Goal: Information Seeking & Learning: Learn about a topic

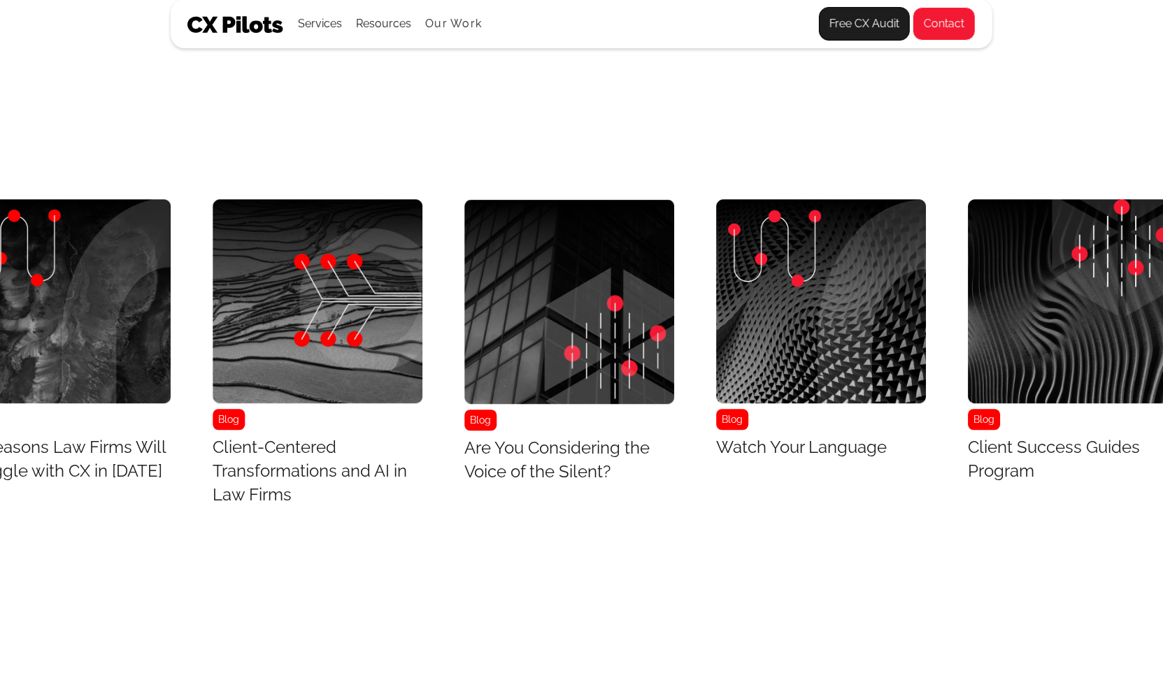
scroll to position [5799, 2137]
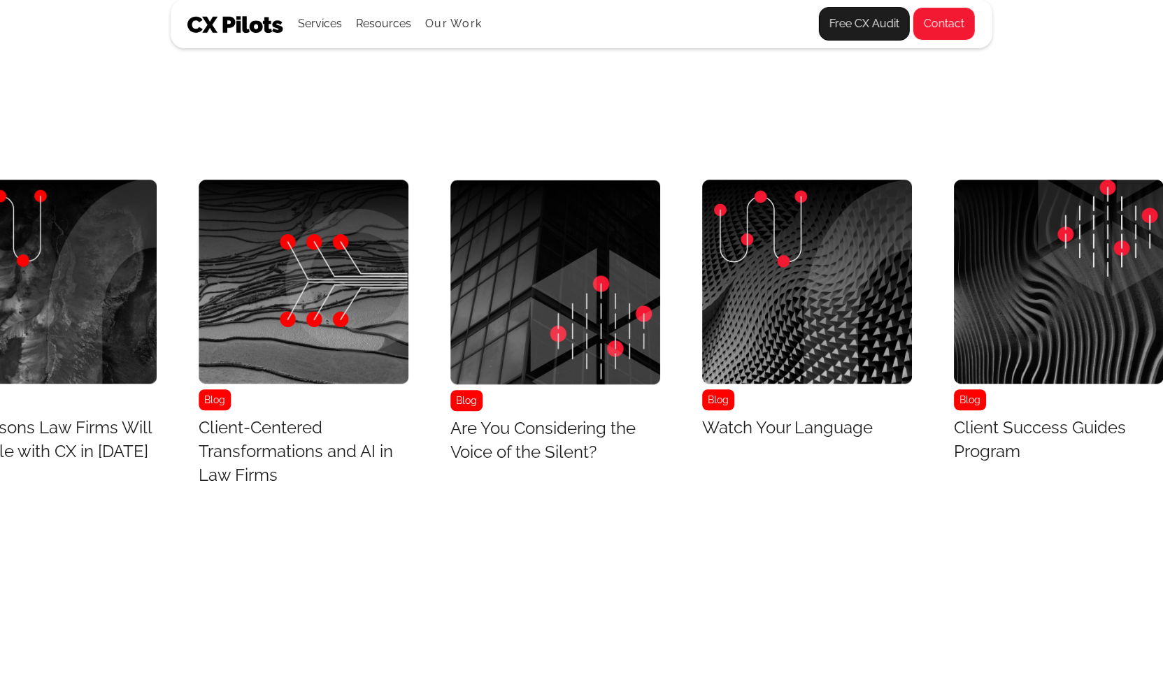
click at [1051, 282] on img "13 / 43" at bounding box center [1059, 282] width 210 height 204
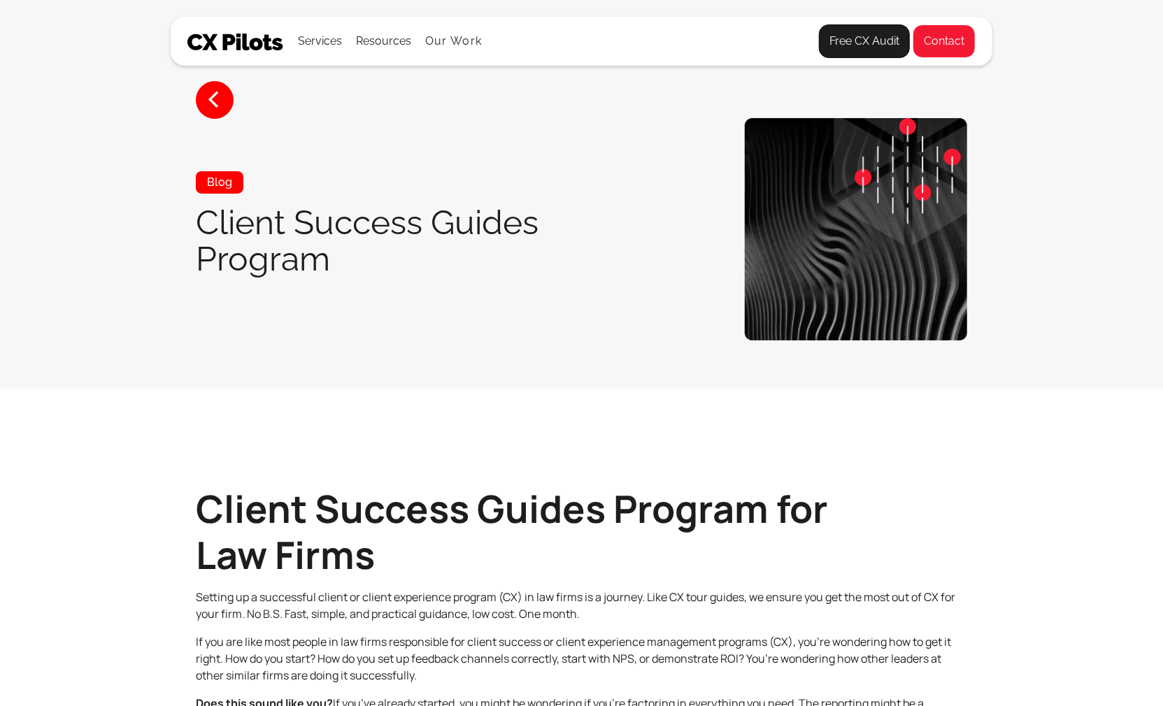
click at [1051, 282] on section "< Blog Client Success Guides Program" at bounding box center [581, 194] width 1163 height 389
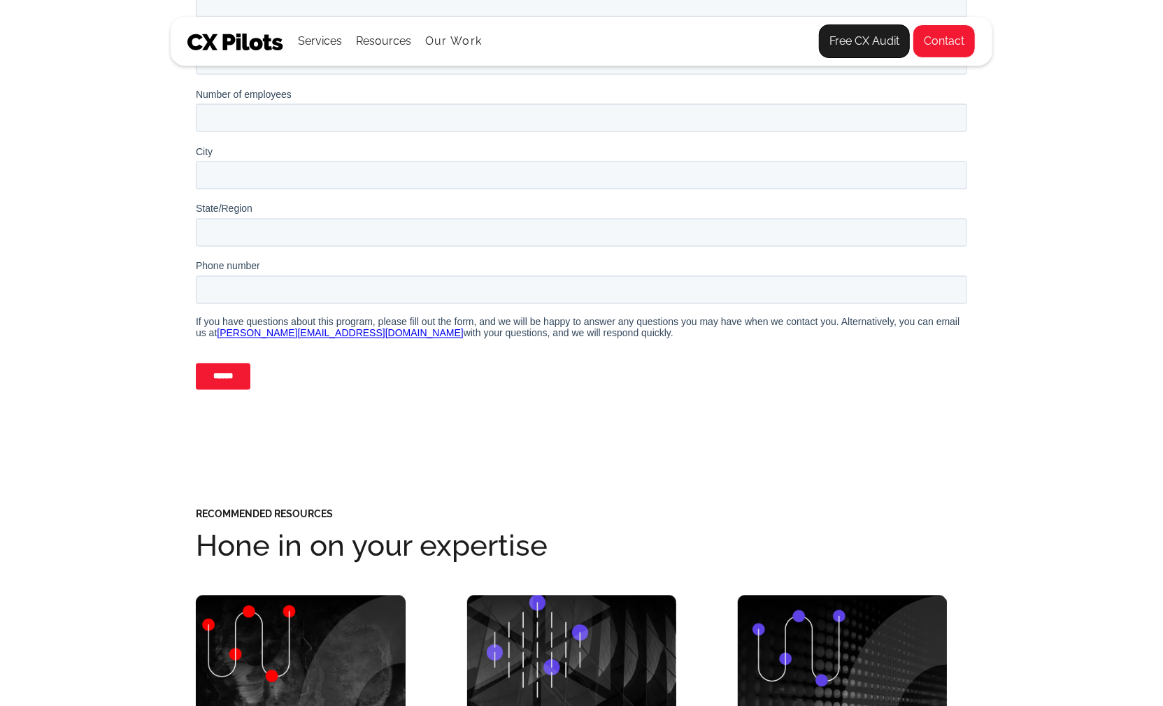
scroll to position [1576, 0]
